Goal: Information Seeking & Learning: Learn about a topic

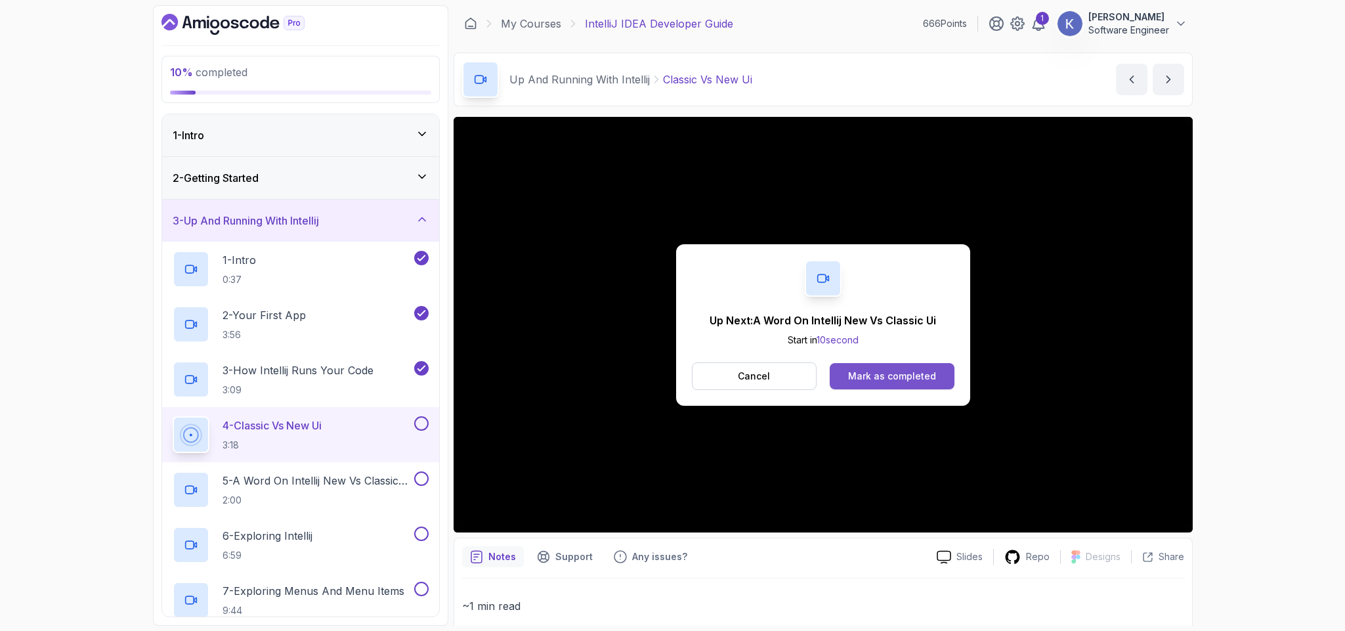
click at [879, 365] on button "Mark as completed" at bounding box center [892, 376] width 124 height 26
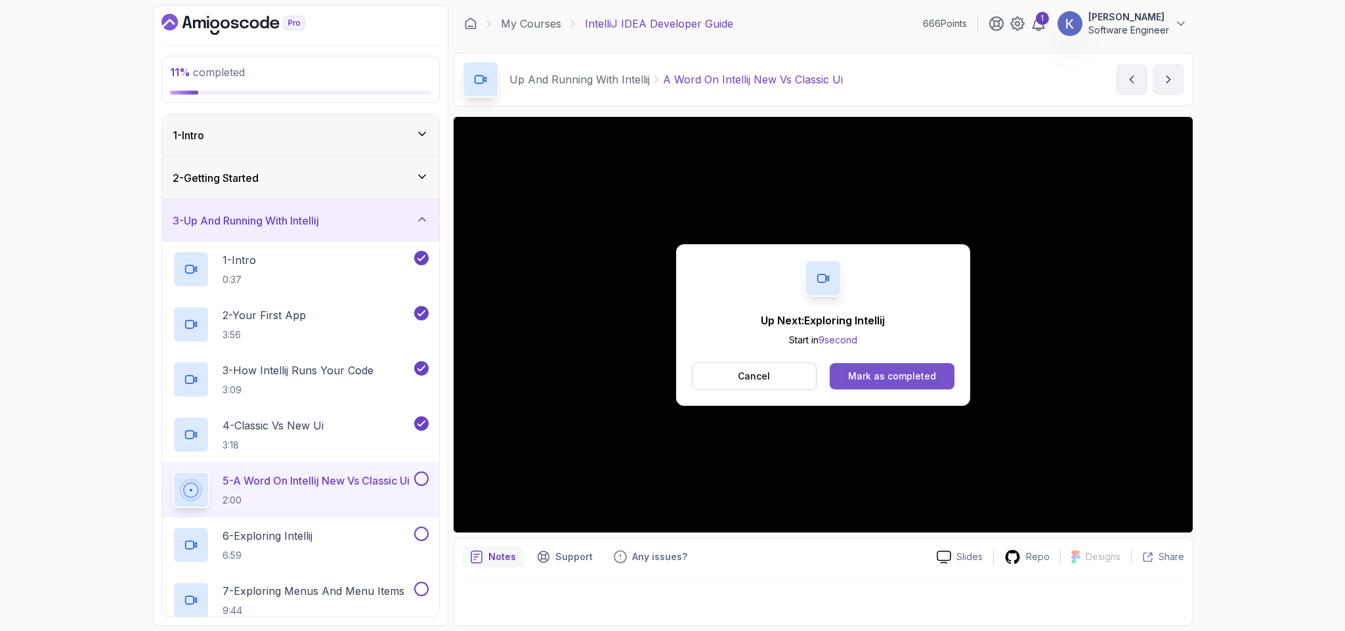
click at [928, 384] on button "Mark as completed" at bounding box center [892, 376] width 124 height 26
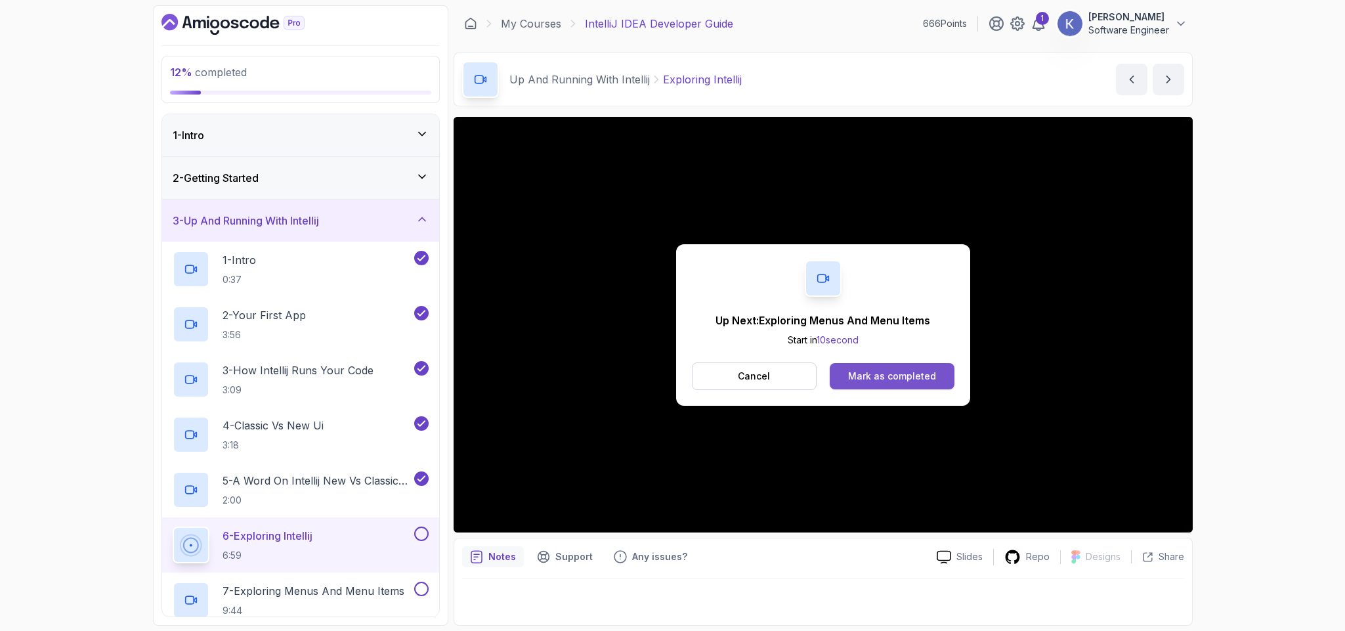
click at [879, 376] on div "Mark as completed" at bounding box center [892, 376] width 88 height 13
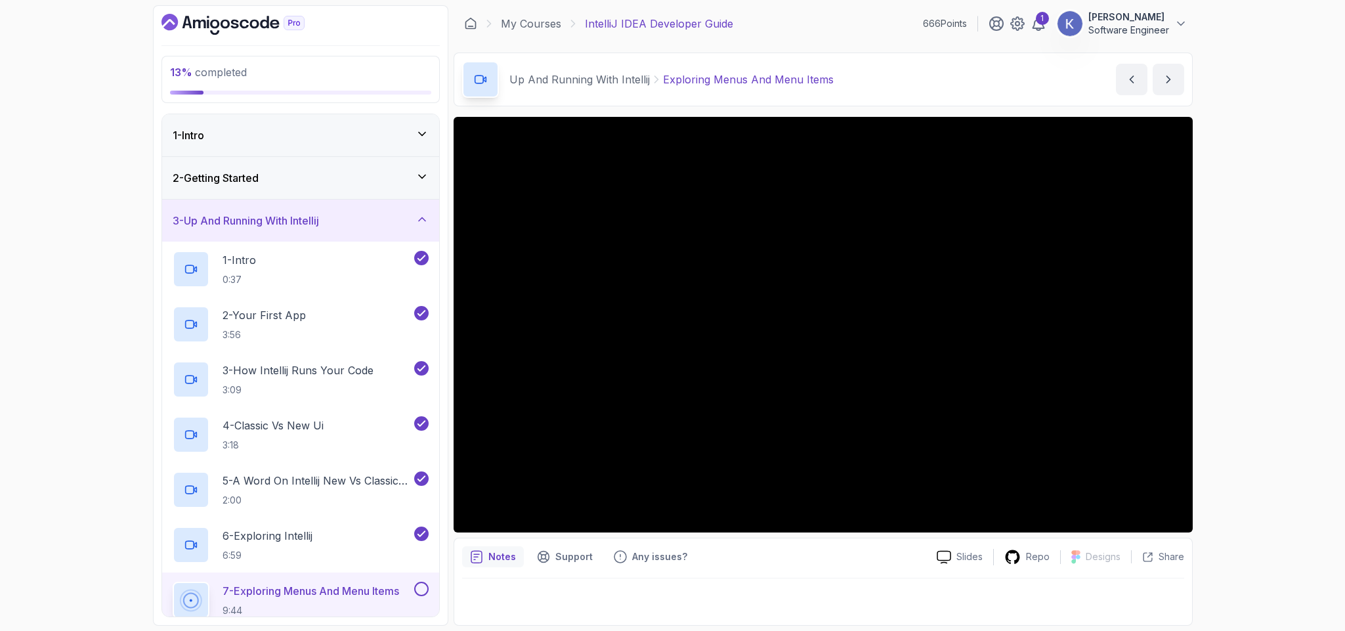
click at [166, 600] on div "7 - Exploring Menus And Menu Items 9:44" at bounding box center [300, 600] width 277 height 55
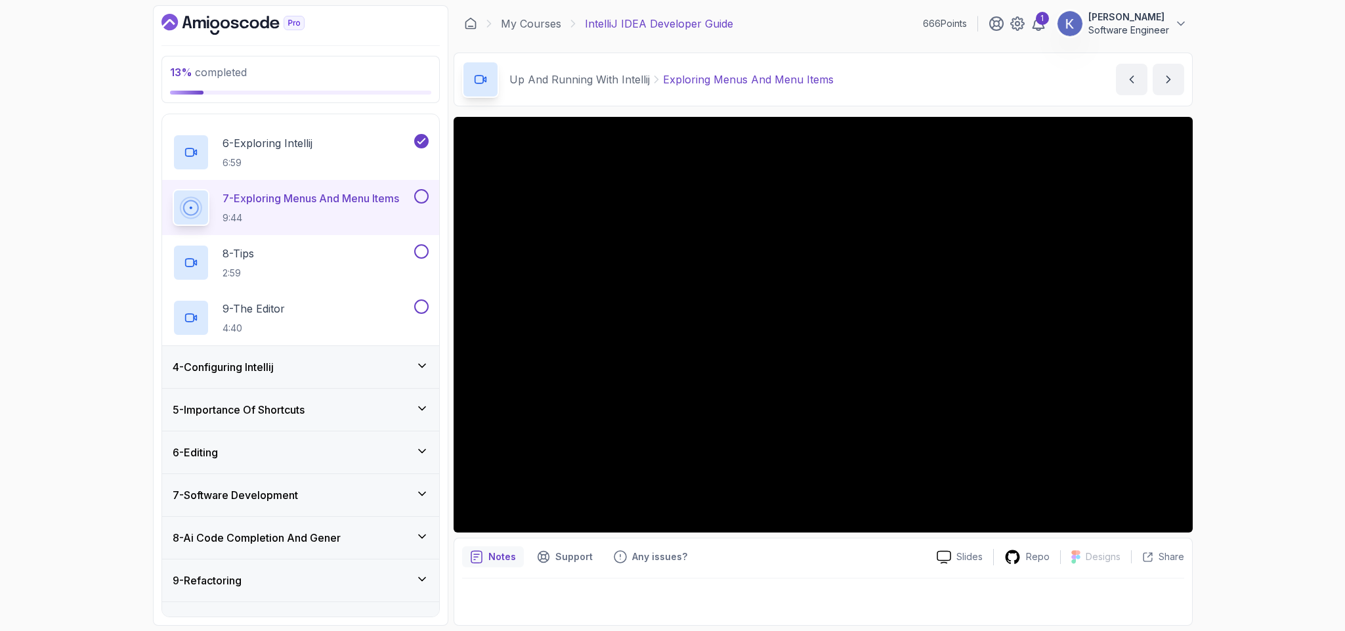
scroll to position [394, 0]
click at [362, 364] on div "4 - Configuring Intellij" at bounding box center [301, 366] width 256 height 16
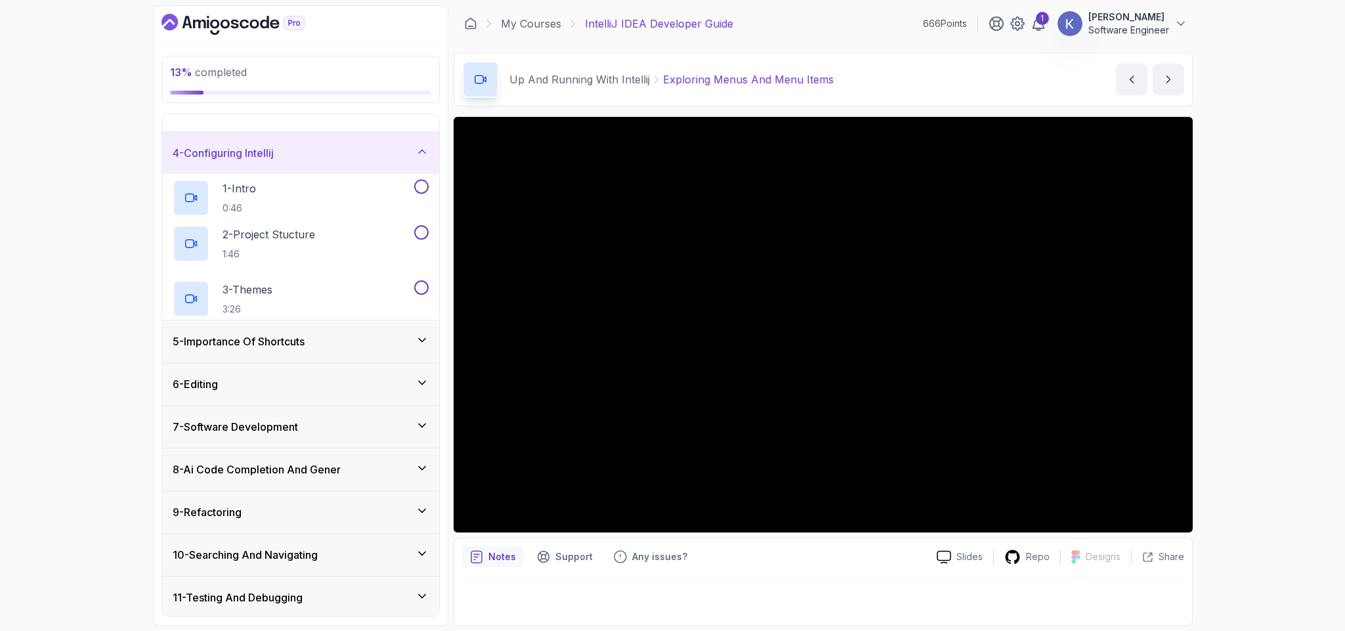
scroll to position [100, 0]
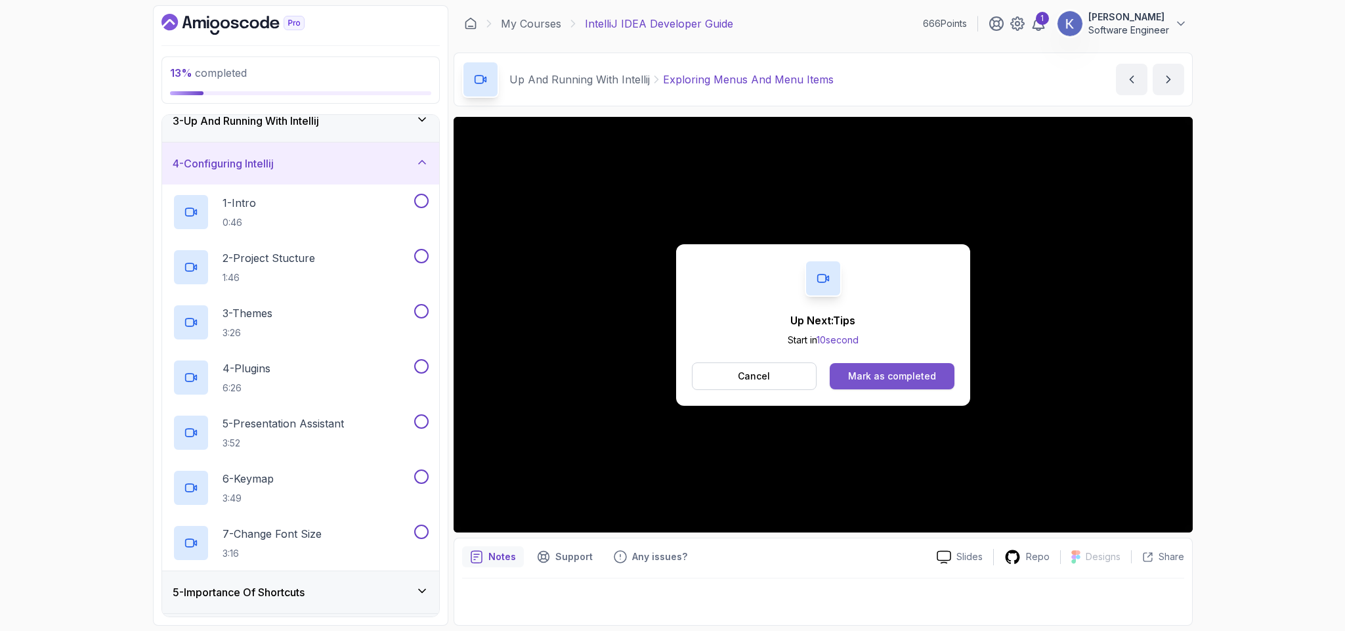
click at [917, 373] on div "Mark as completed" at bounding box center [892, 376] width 88 height 13
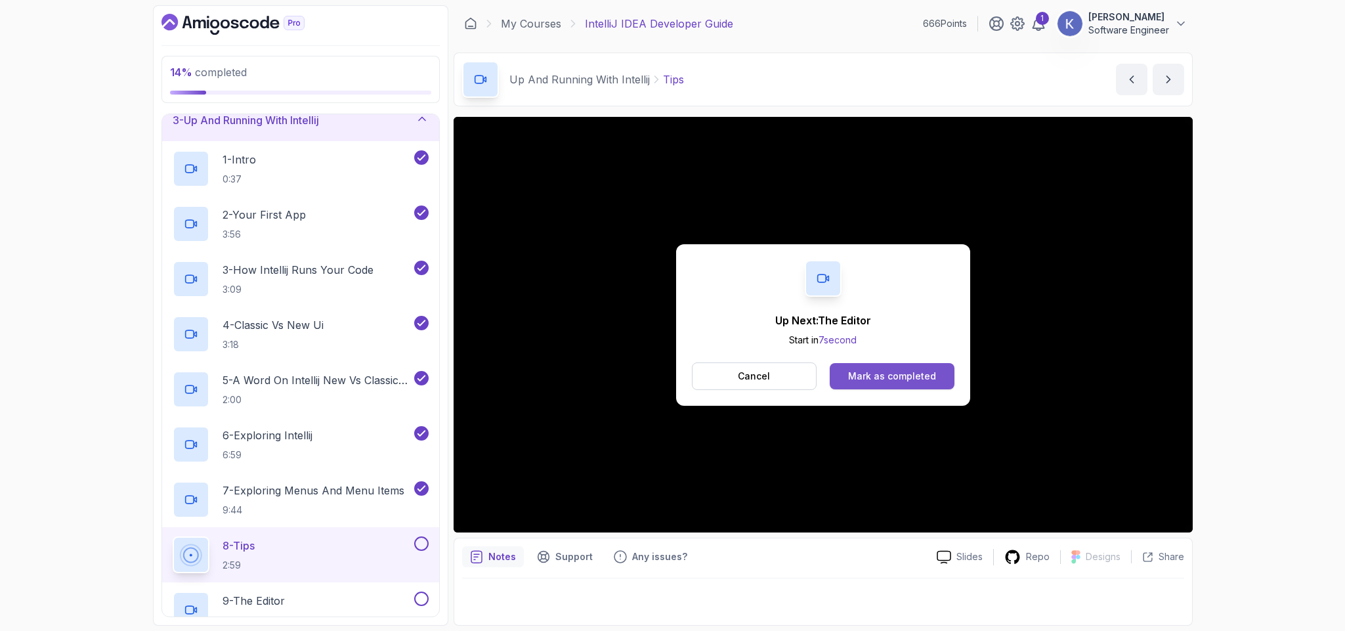
click at [936, 374] on button "Mark as completed" at bounding box center [892, 376] width 124 height 26
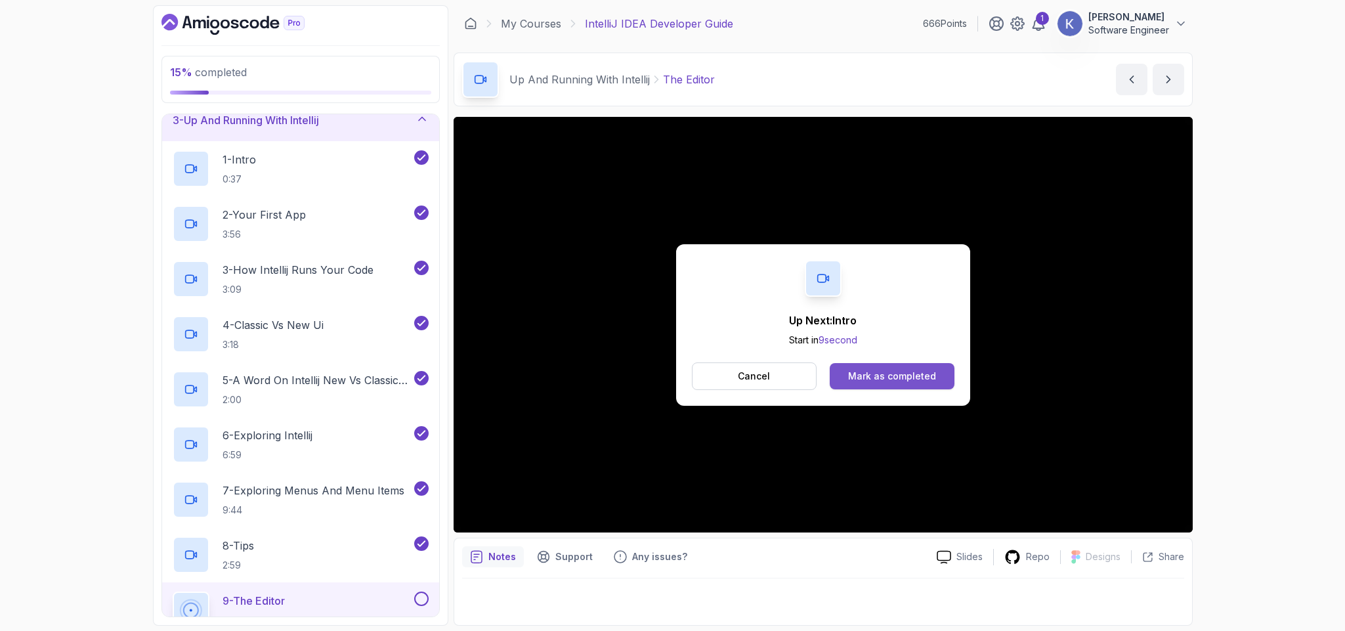
click at [869, 374] on div "Mark as completed" at bounding box center [892, 376] width 88 height 13
